Goal: Find specific page/section: Find specific page/section

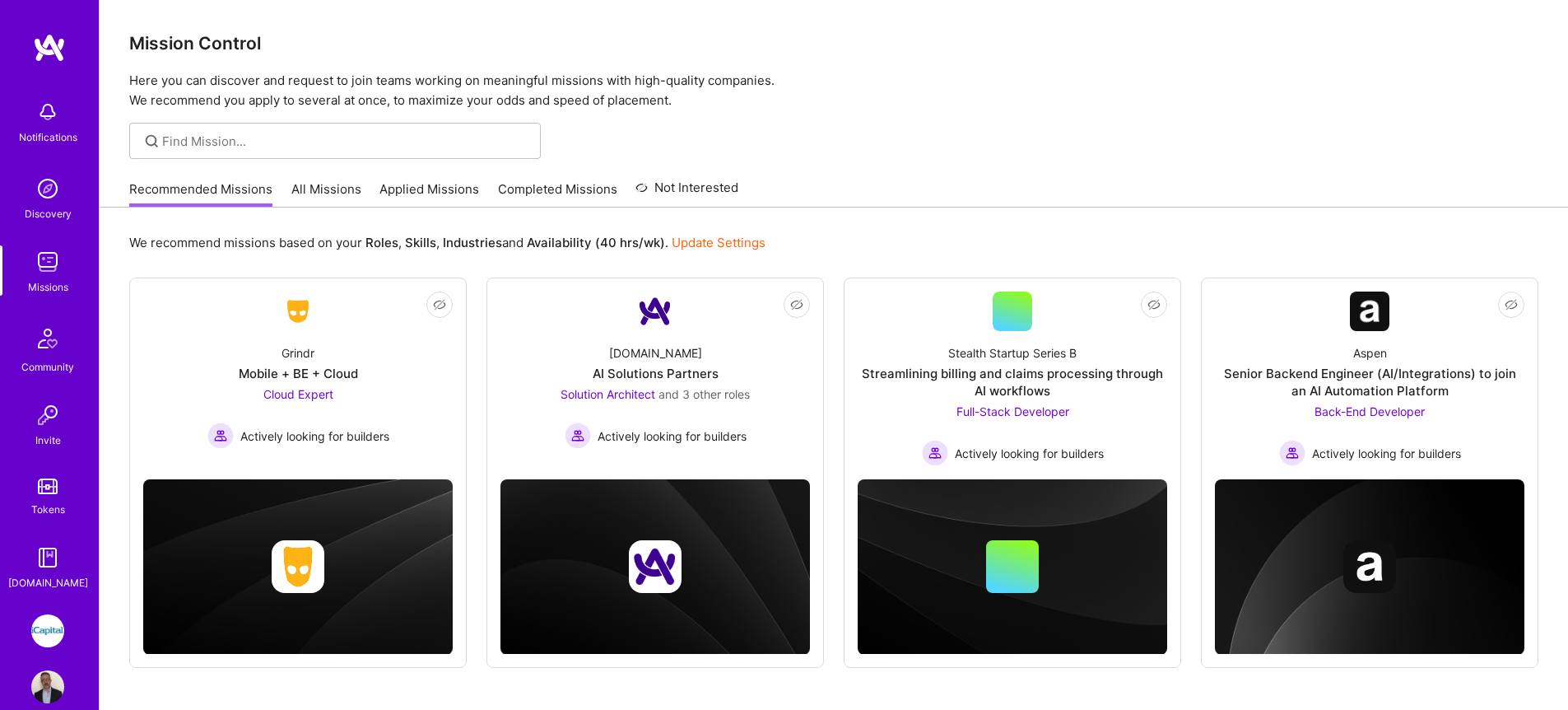
click at [345, 190] on link "All Missions" at bounding box center [326, 194] width 70 height 27
